Goal: Task Accomplishment & Management: Use online tool/utility

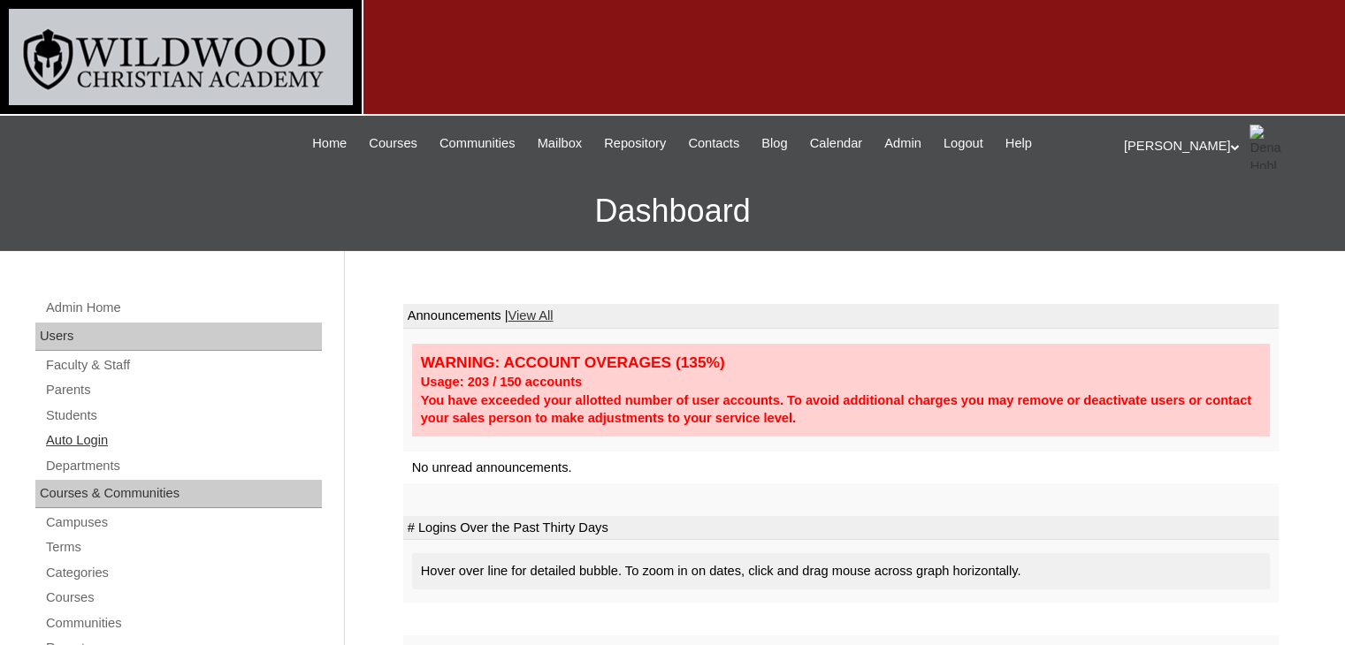
click at [75, 441] on link "Auto Login" at bounding box center [183, 441] width 278 height 22
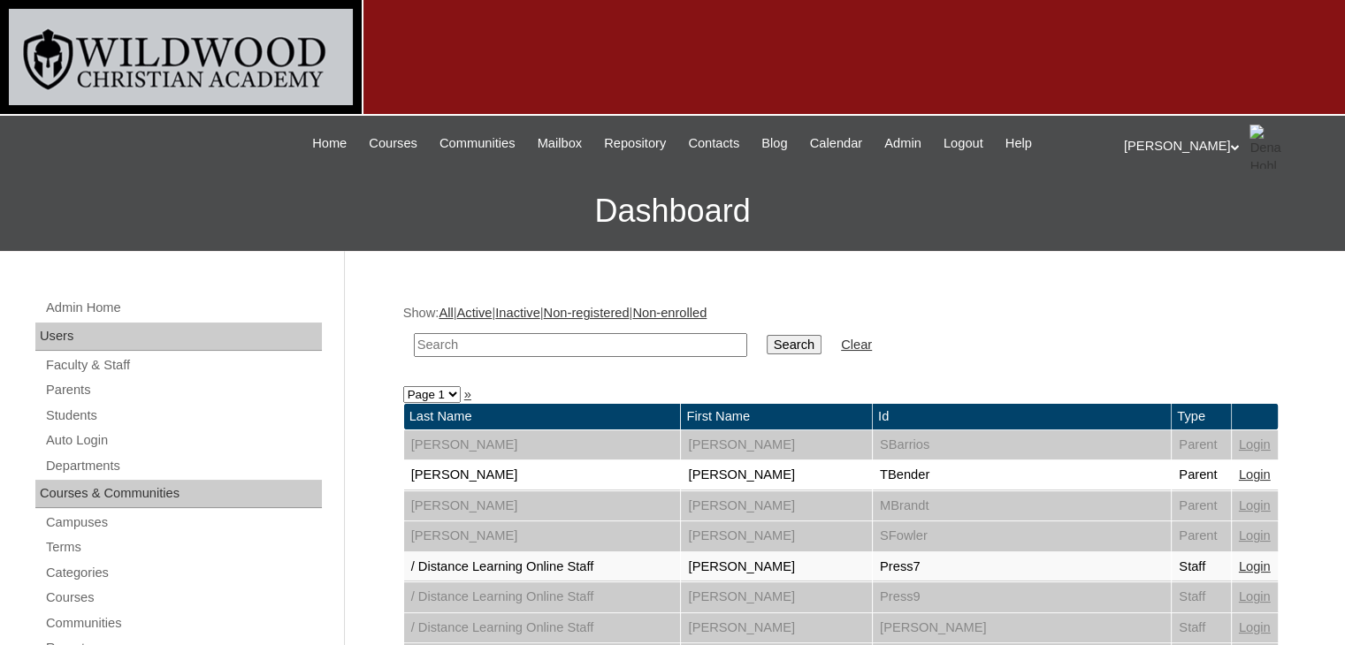
click at [460, 343] on input "text" at bounding box center [580, 345] width 333 height 24
type input "labha"
click at [766, 344] on input "Search" at bounding box center [793, 344] width 55 height 19
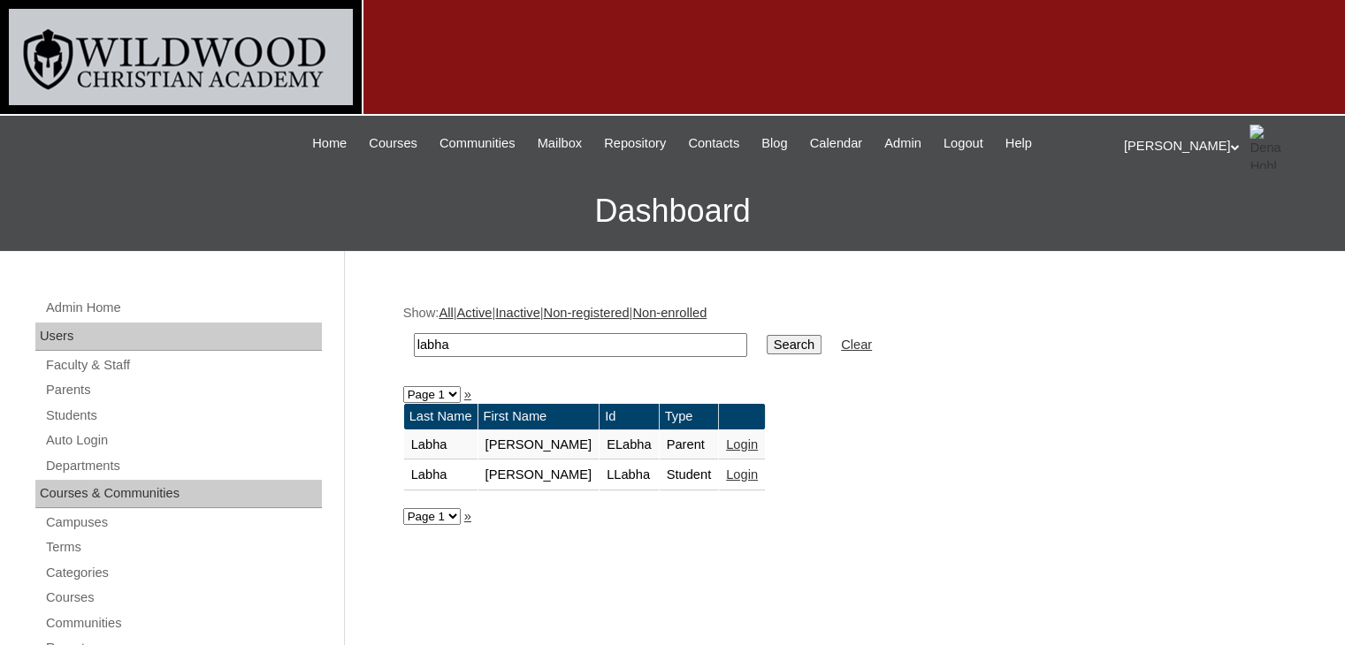
click at [726, 475] on link "Login" at bounding box center [742, 475] width 32 height 14
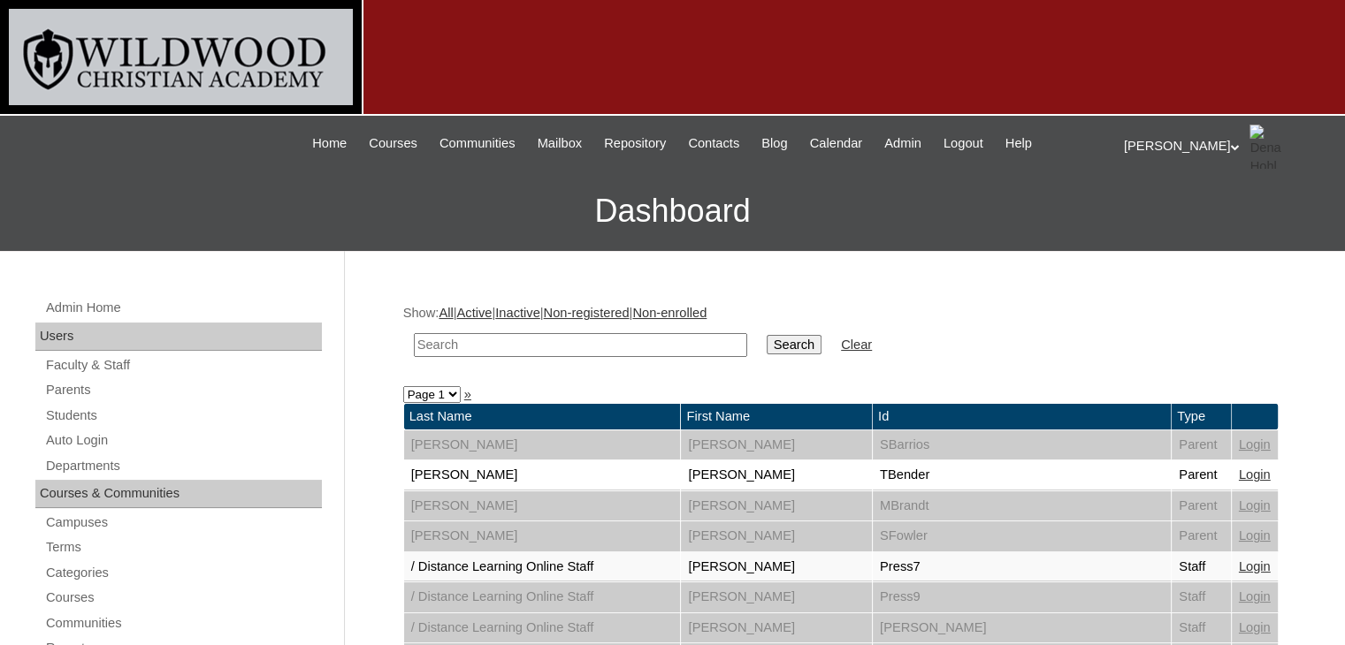
click at [559, 335] on input "text" at bounding box center [580, 345] width 333 height 24
type input "labha"
click at [766, 347] on input "Search" at bounding box center [793, 344] width 55 height 19
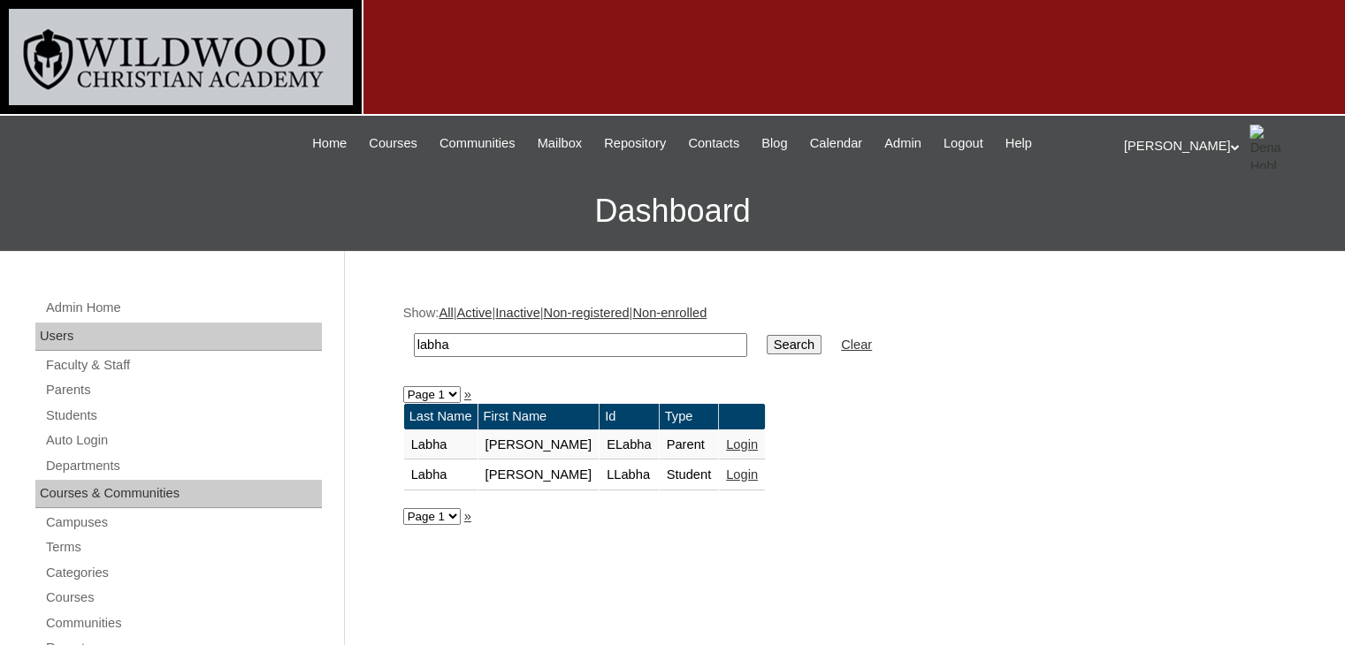
click at [726, 441] on link "Login" at bounding box center [742, 445] width 32 height 14
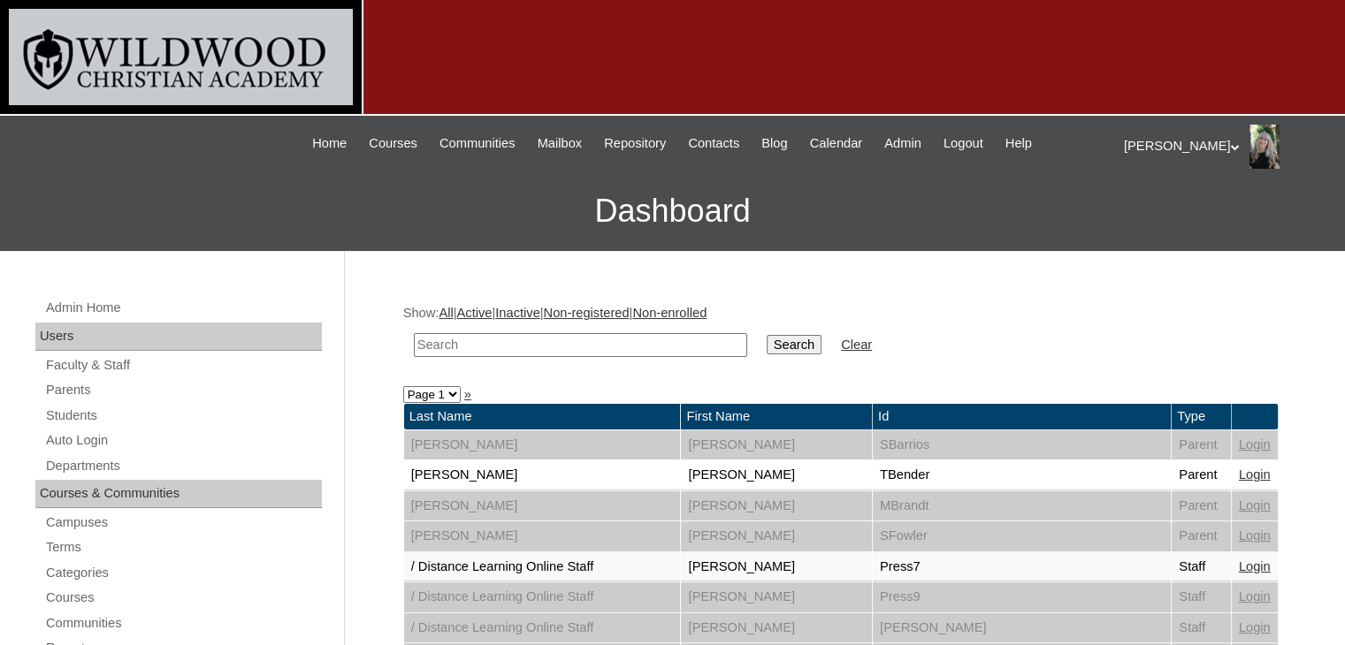
click at [517, 345] on input "text" at bounding box center [580, 345] width 333 height 24
type input "hammock"
click at [766, 351] on input "Search" at bounding box center [793, 344] width 55 height 19
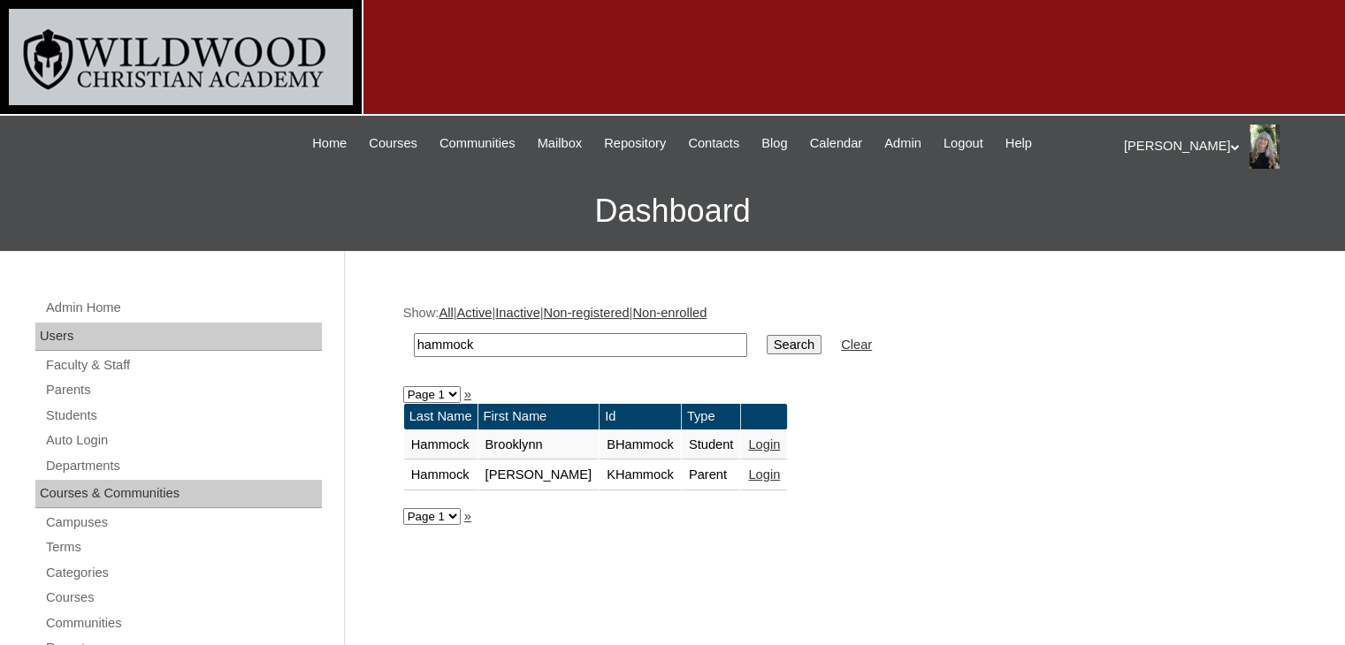
click at [748, 477] on link "Login" at bounding box center [764, 475] width 32 height 14
